Goal: Find specific page/section: Find specific page/section

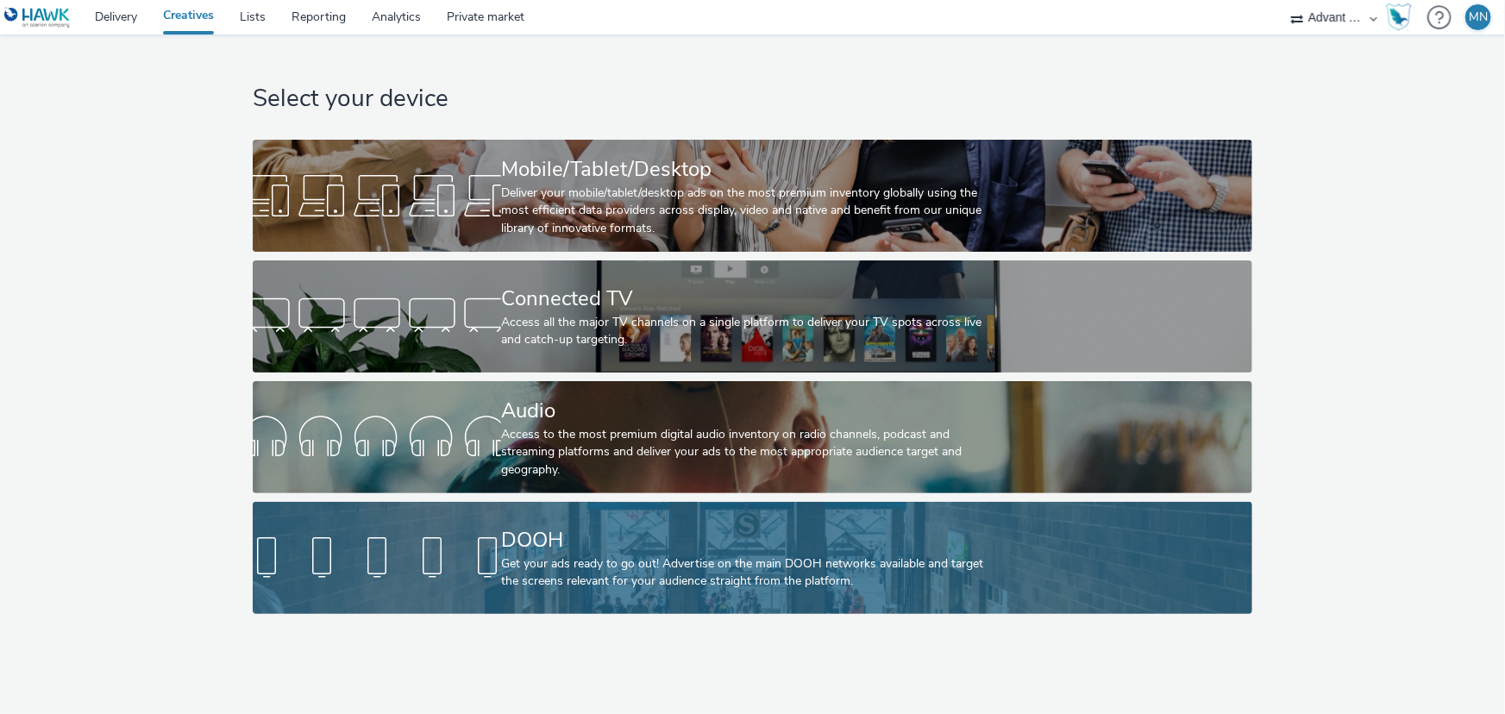
click at [677, 518] on div "DOOH Get your ads ready to go out! Advertise on the main DOOH networks availabl…" at bounding box center [749, 558] width 496 height 112
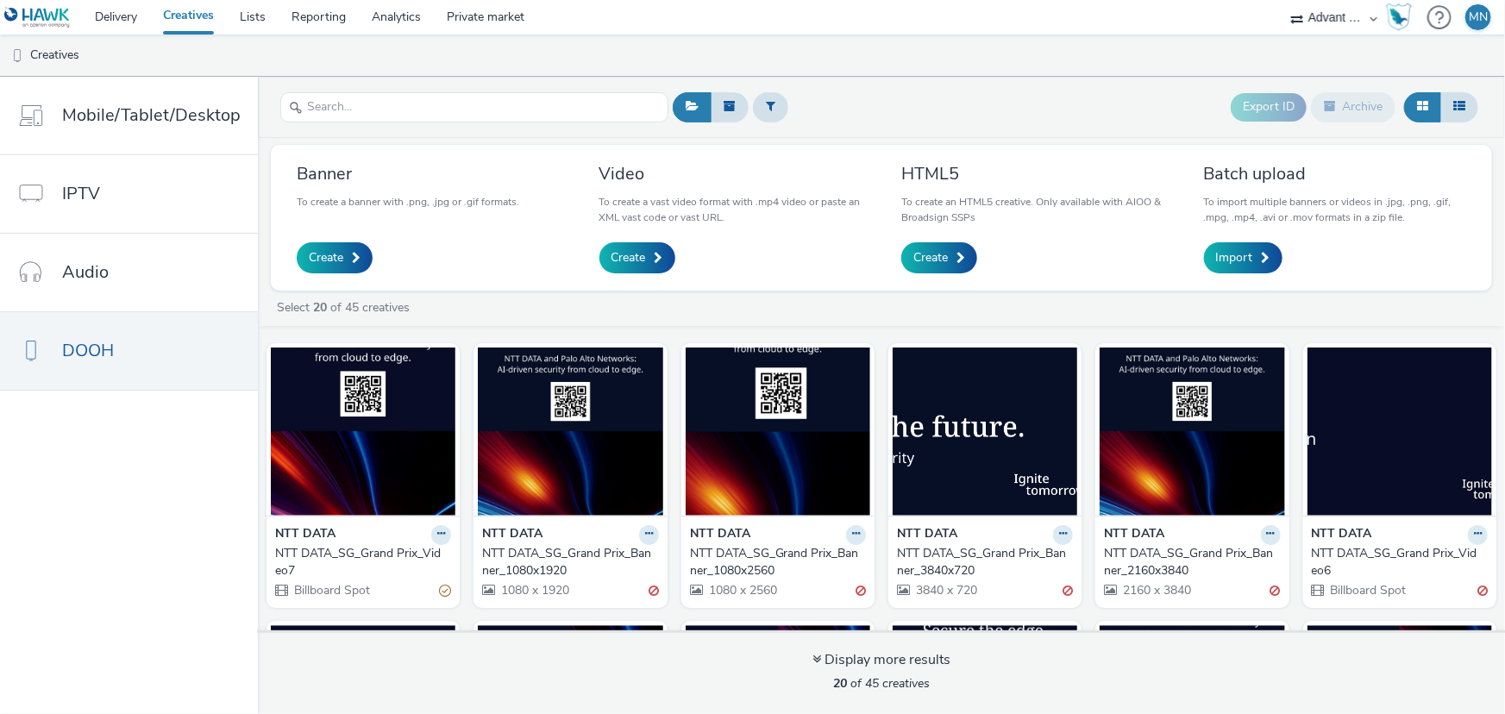
scroll to position [356, 0]
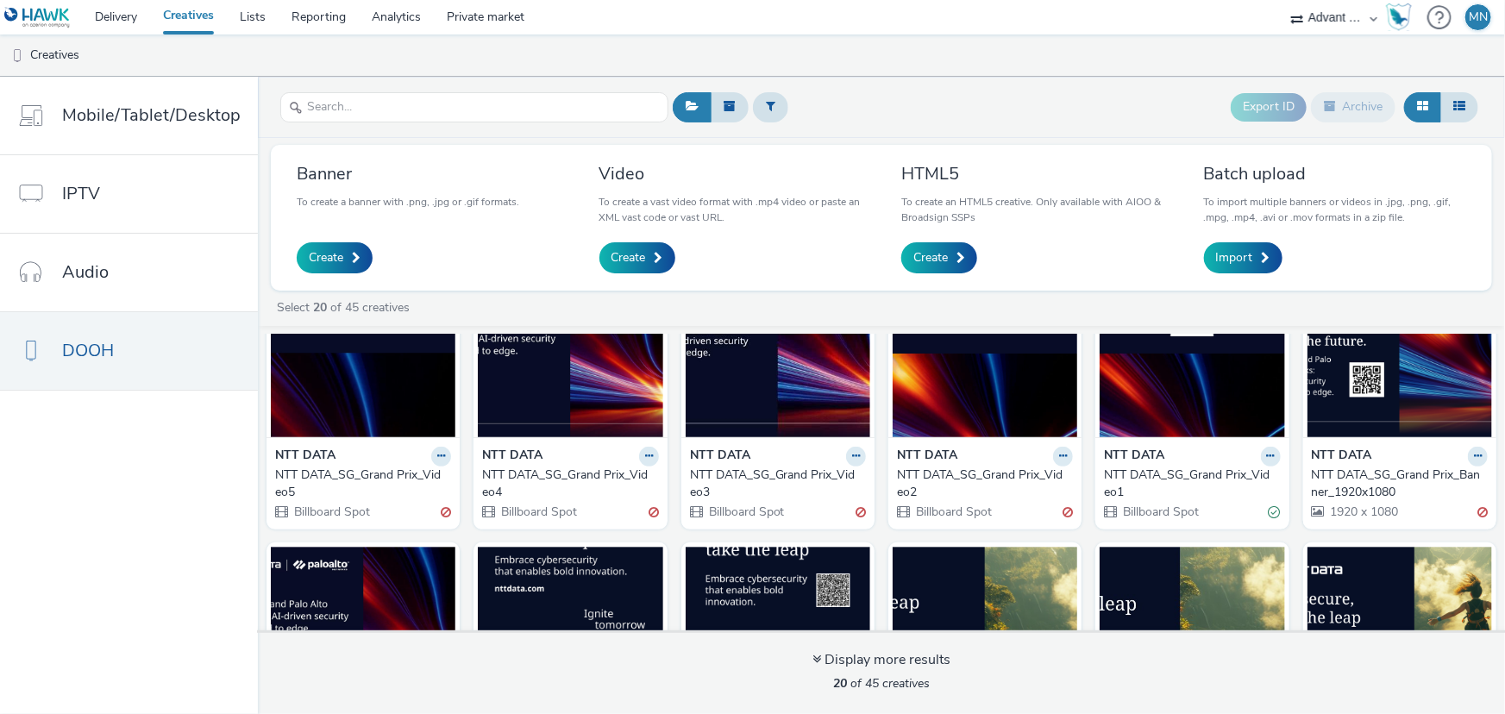
click at [1174, 474] on div "NTT DATA_SG_Grand Prix_Video1" at bounding box center [1188, 484] width 169 height 35
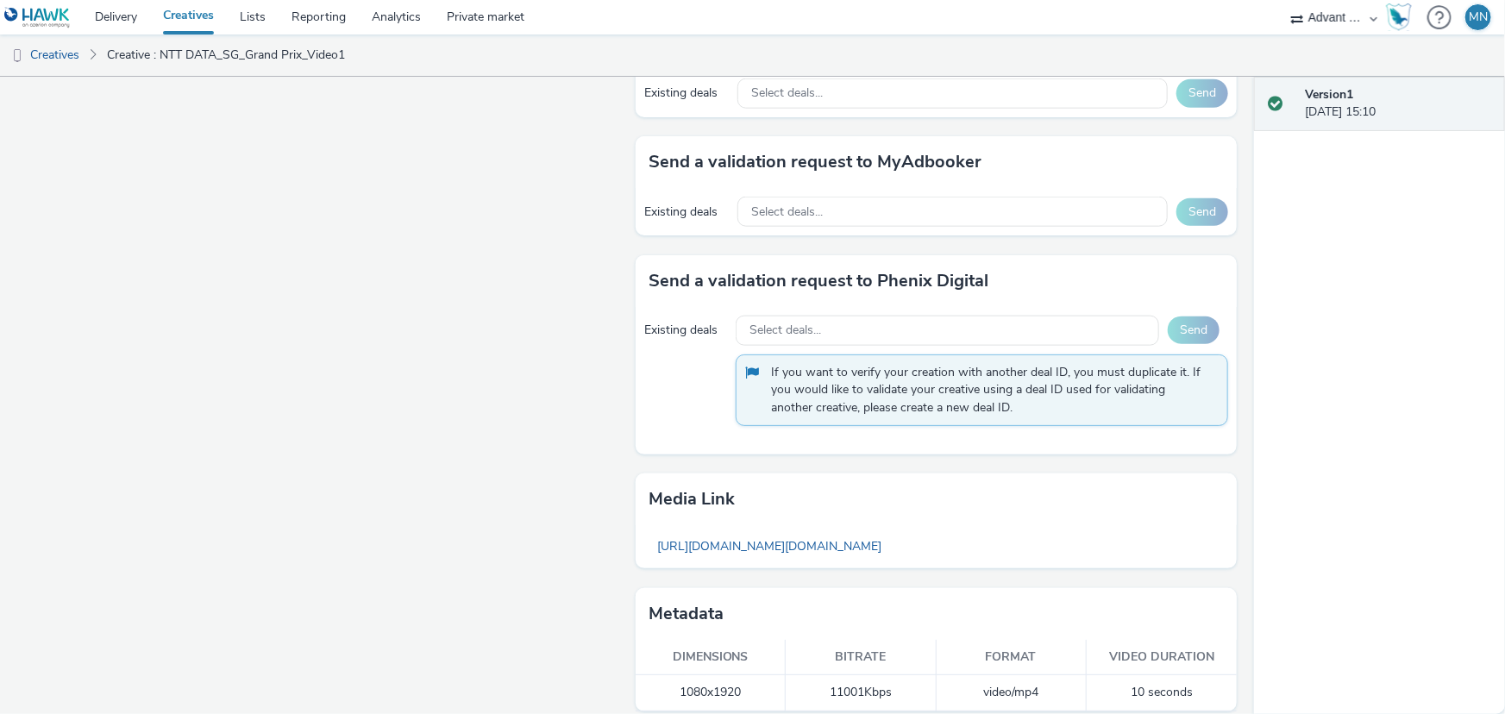
scroll to position [979, 0]
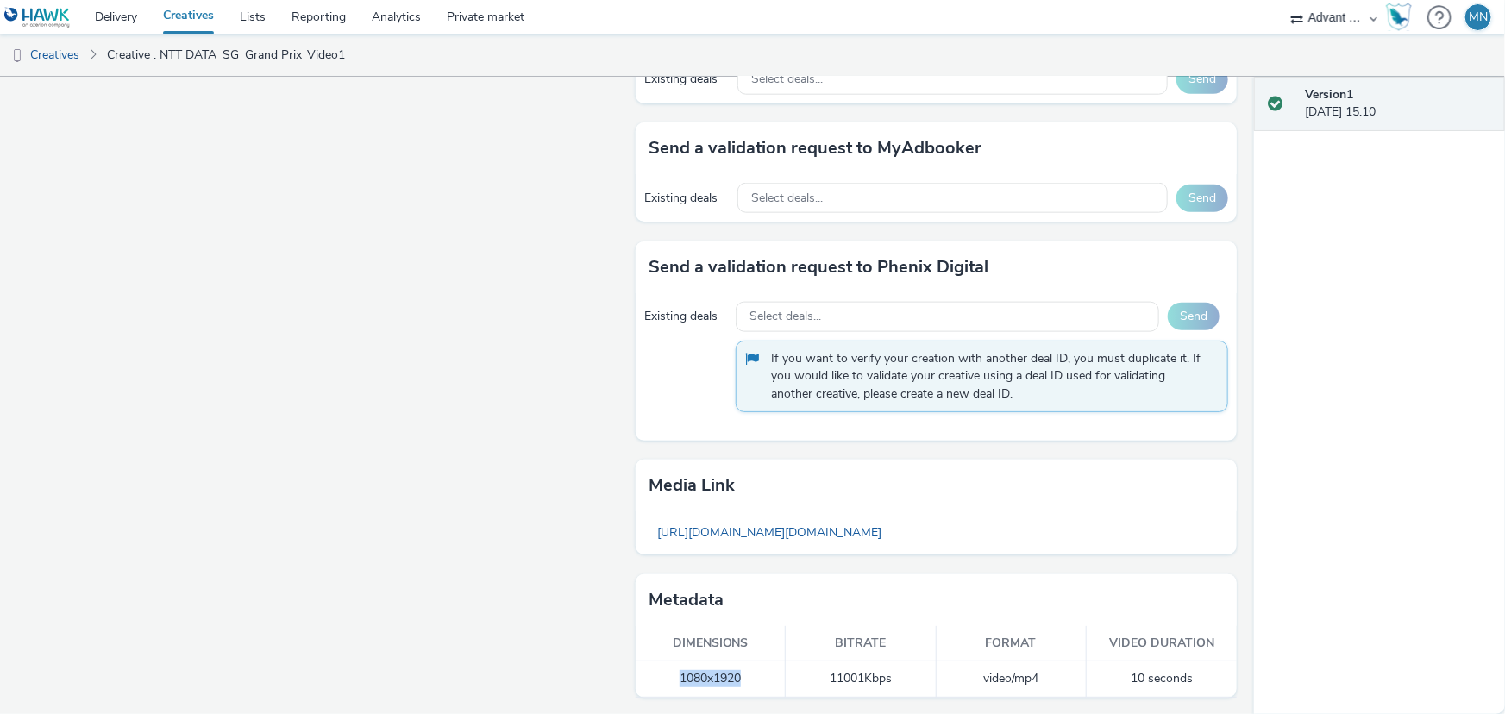
drag, startPoint x: 741, startPoint y: 678, endPoint x: 673, endPoint y: 683, distance: 68.3
click at [673, 683] on td "1080x1920" at bounding box center [711, 679] width 150 height 35
copy td "1080x1920"
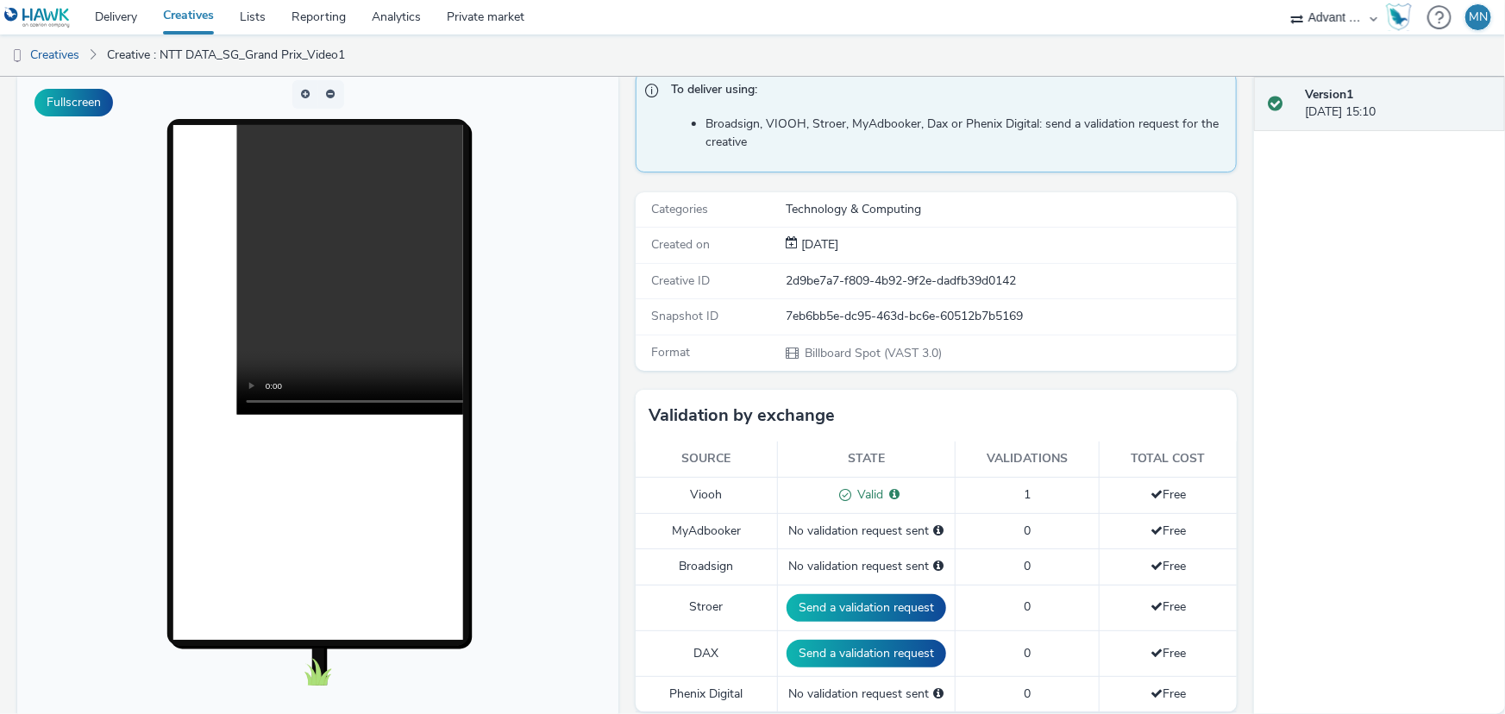
scroll to position [0, 0]
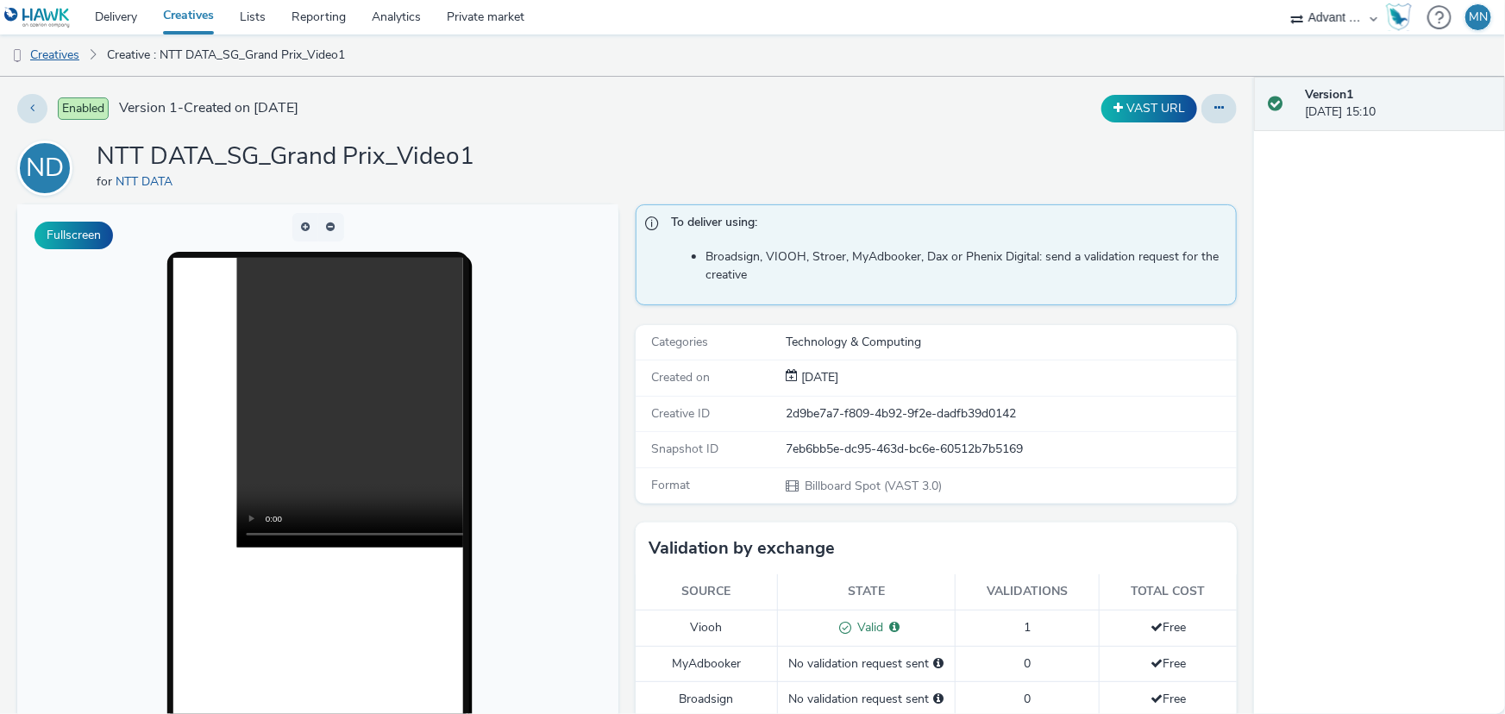
click at [59, 49] on link "Creatives" at bounding box center [44, 55] width 88 height 41
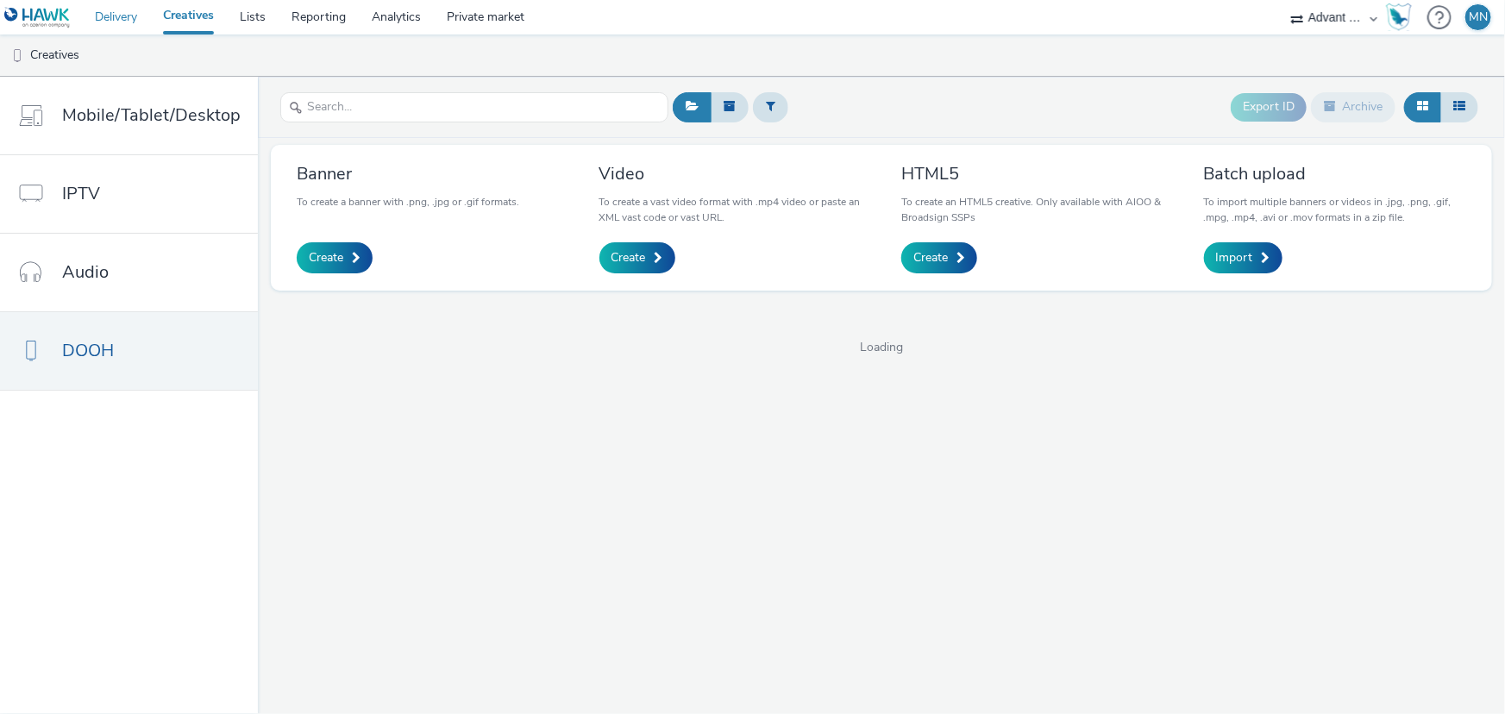
click at [124, 18] on link "Delivery" at bounding box center [116, 17] width 68 height 35
